Goal: Find specific page/section: Find specific page/section

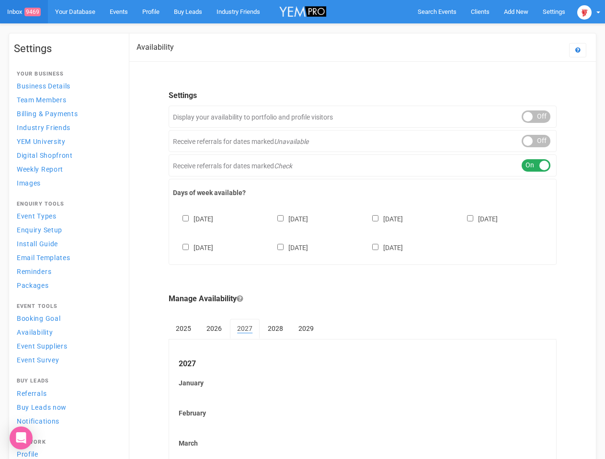
click at [302, 230] on div "[DATE] [DATE] [DATE] [DATE] [DATE] [DATE] [DATE]" at bounding box center [362, 228] width 379 height 57
click at [437, 11] on span "Search Events" at bounding box center [436, 11] width 39 height 7
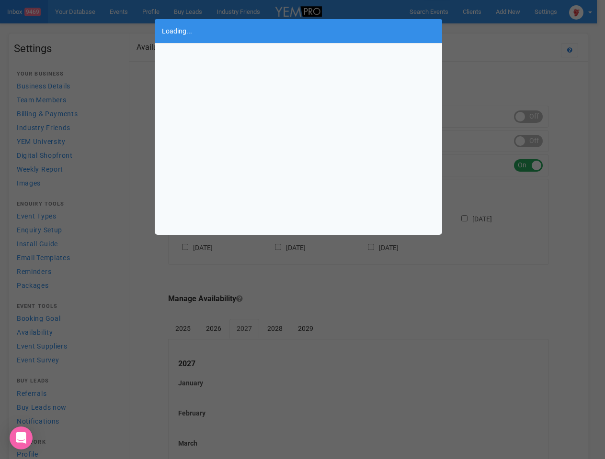
click at [515, 11] on div "Loading..." at bounding box center [302, 229] width 605 height 459
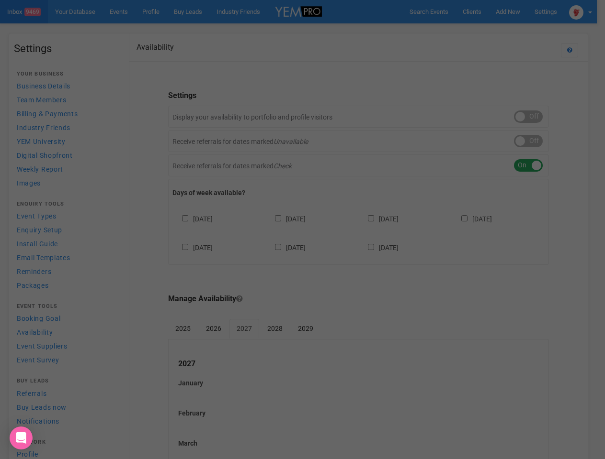
click at [493, 31] on div "Loading..." at bounding box center [302, 229] width 605 height 459
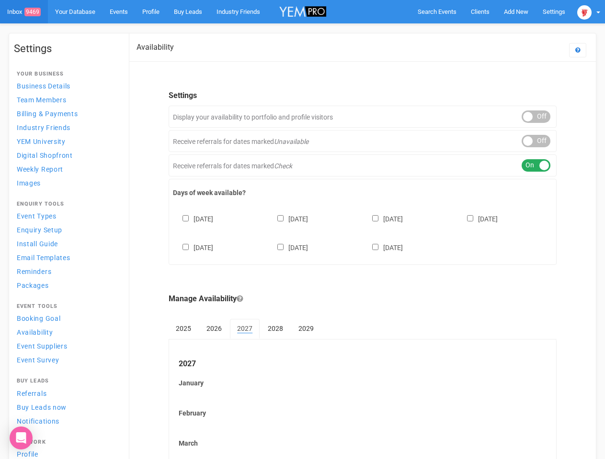
click at [536, 117] on div "ON OFF" at bounding box center [535, 117] width 29 height 12
click at [536, 141] on div "ON OFF" at bounding box center [535, 141] width 29 height 12
click at [536, 166] on div "ON OFF" at bounding box center [535, 165] width 29 height 12
click at [362, 232] on div "[DATE] [DATE] [DATE] [DATE] [DATE] [DATE] [DATE]" at bounding box center [362, 228] width 379 height 57
